Goal: Information Seeking & Learning: Check status

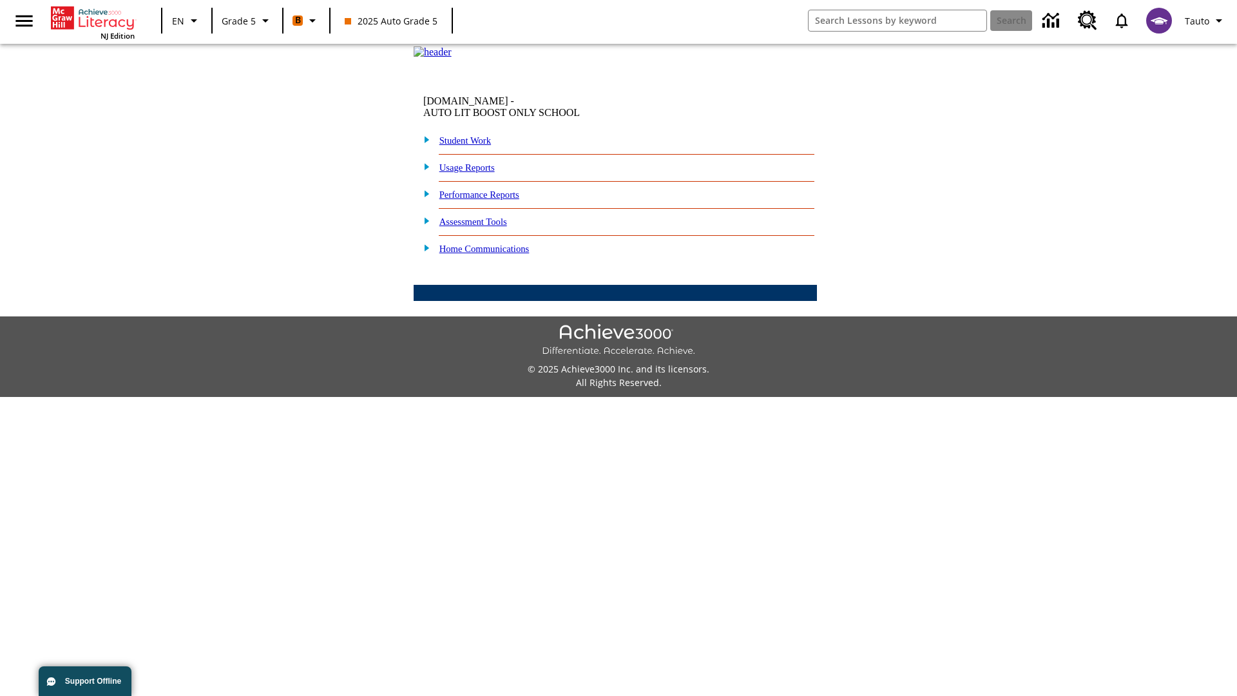
click at [493, 200] on link "Performance Reports" at bounding box center [479, 194] width 80 height 10
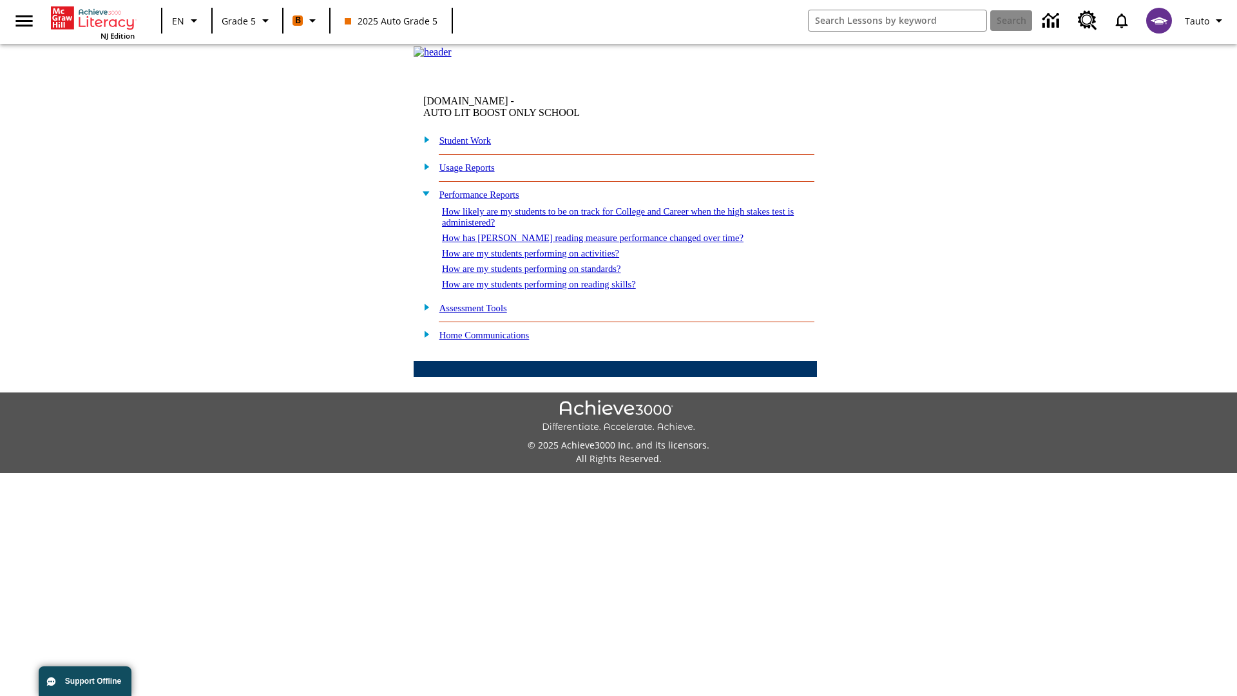
click at [552, 289] on link "How are my students performing on reading skills?" at bounding box center [539, 284] width 194 height 10
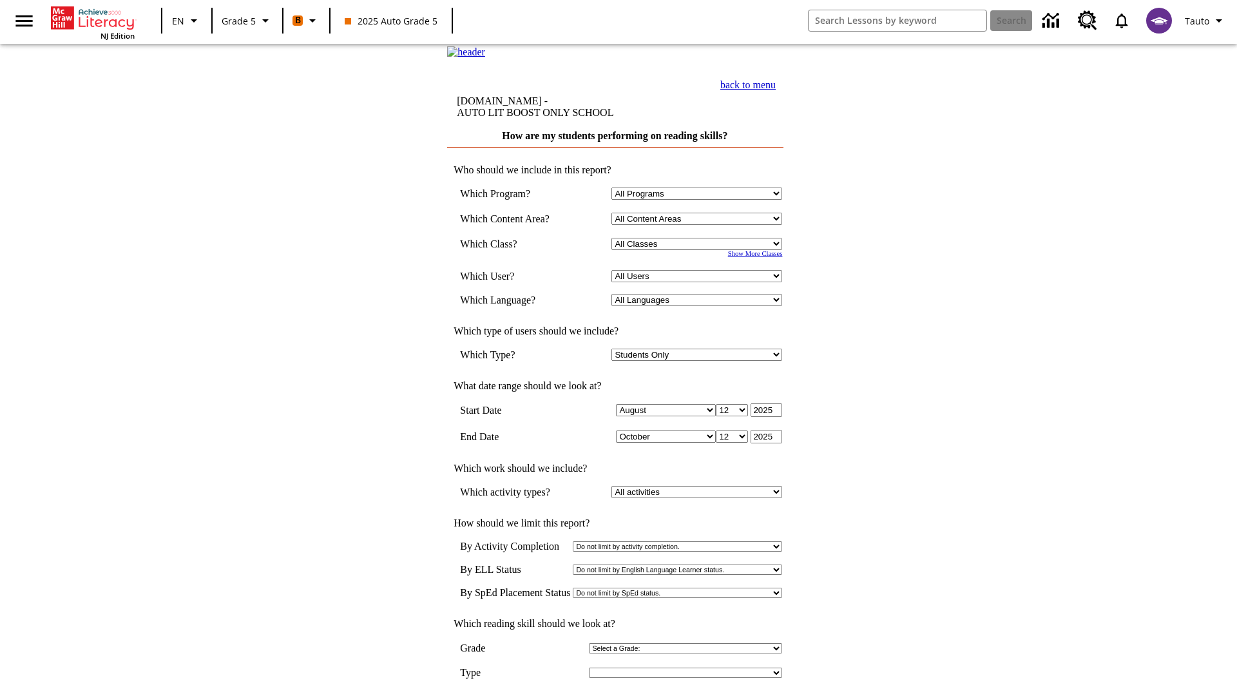
click at [700, 250] on select "Select a Class: All Classes 2025 Auto Grade 5 OL 2025 Auto Grade 6" at bounding box center [697, 244] width 171 height 12
select select "11133131"
click at [700, 282] on select "All Users Cat, Sautoen Cat, Sautoes Cat1, Sautoss Donotlogin, Sautoen Twoschool…" at bounding box center [697, 276] width 171 height 12
select select "21437107"
